Goal: Find specific page/section: Find specific page/section

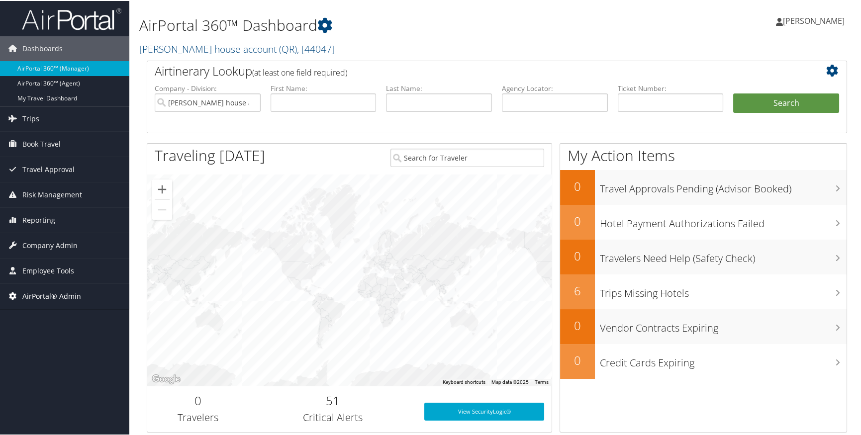
click at [68, 294] on span "AirPortal® Admin" at bounding box center [51, 295] width 59 height 25
click at [57, 269] on span "Employee Tools" at bounding box center [48, 270] width 52 height 25
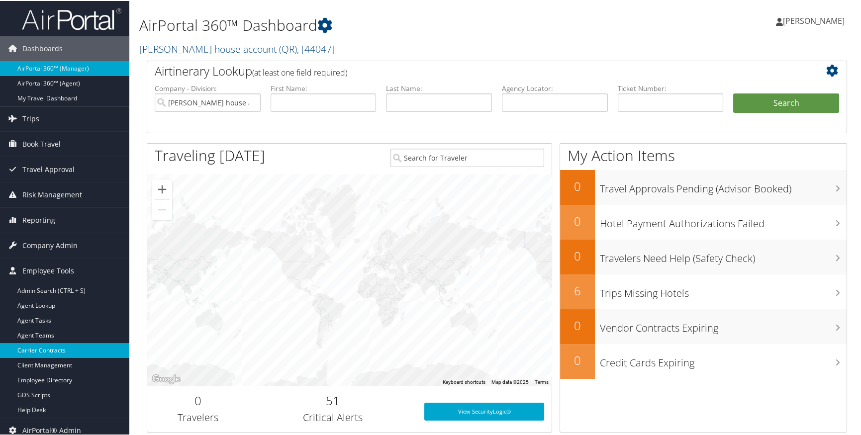
click at [48, 348] on link "Carrier Contracts" at bounding box center [64, 349] width 129 height 15
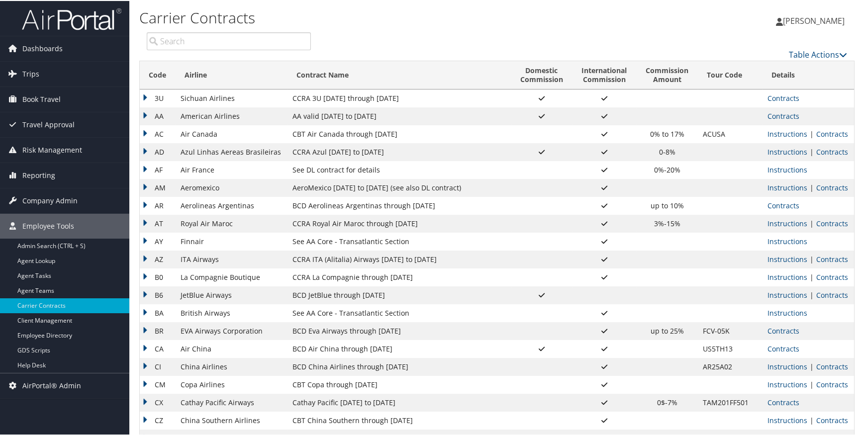
click at [151, 114] on td "AA" at bounding box center [158, 115] width 36 height 18
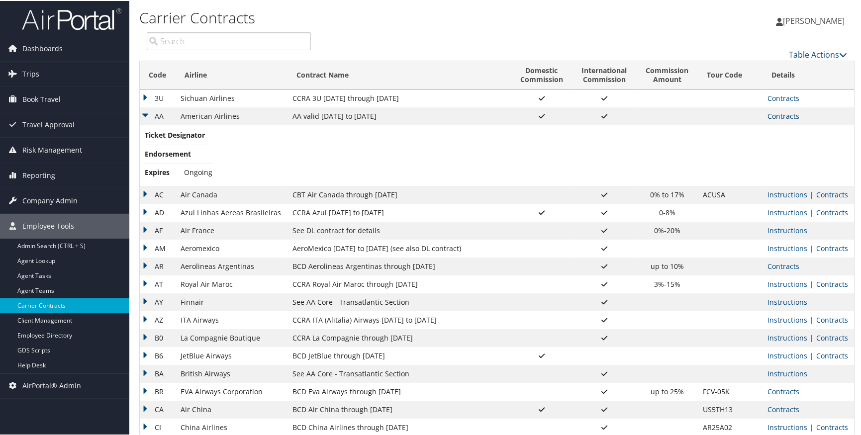
click at [773, 117] on link "Contracts" at bounding box center [783, 114] width 32 height 9
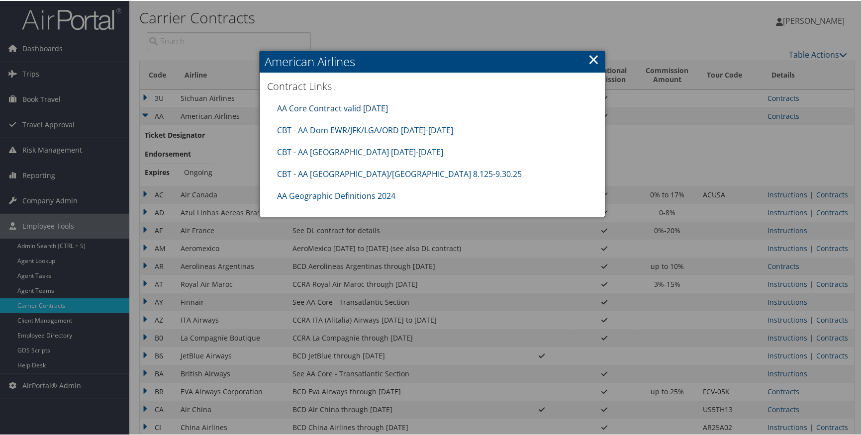
click at [339, 105] on link "AA Core Contract valid 30jun26" at bounding box center [332, 107] width 111 height 11
